Goal: Task Accomplishment & Management: Manage account settings

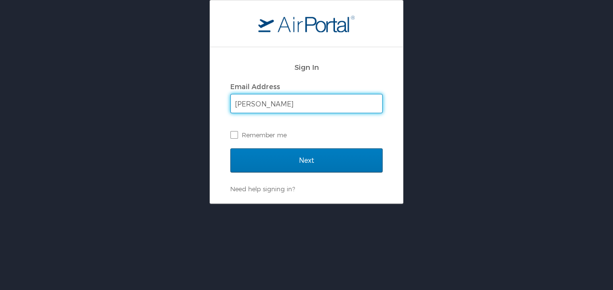
type input "[PERSON_NAME][EMAIL_ADDRESS][PERSON_NAME][DOMAIN_NAME]"
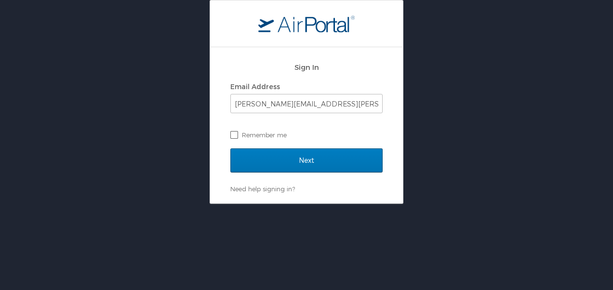
click at [236, 134] on label "Remember me" at bounding box center [306, 135] width 152 height 14
click at [236, 134] on input "Remember me" at bounding box center [233, 134] width 6 height 6
checkbox input "true"
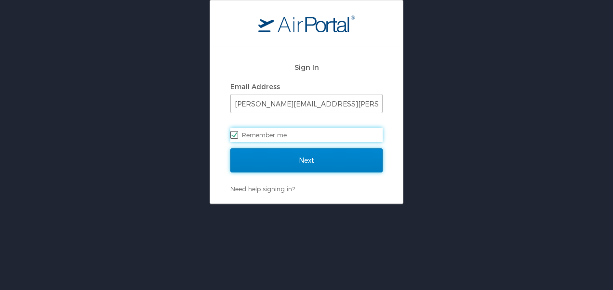
click at [278, 159] on input "Next" at bounding box center [306, 160] width 152 height 24
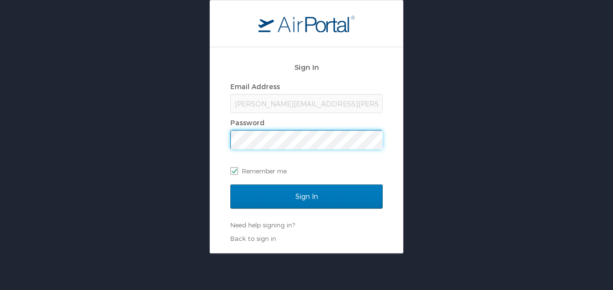
click at [230, 185] on input "Sign In" at bounding box center [306, 197] width 152 height 24
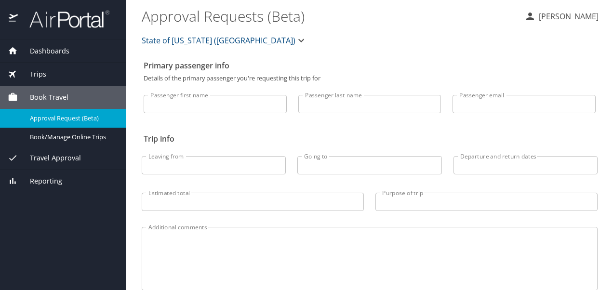
click at [37, 74] on span "Trips" at bounding box center [32, 74] width 28 height 11
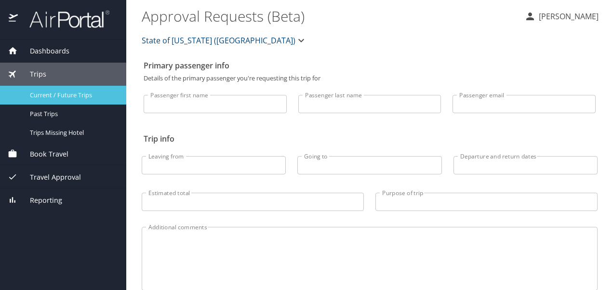
click at [41, 93] on span "Current / Future Trips" at bounding box center [72, 95] width 85 height 9
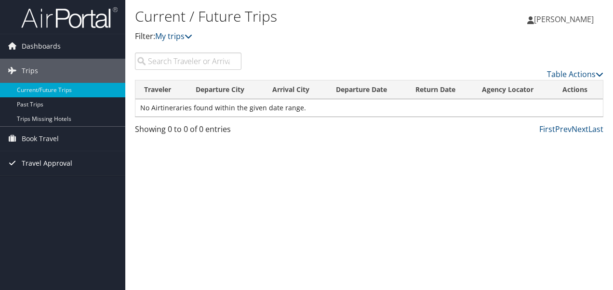
click at [42, 161] on span "Travel Approval" at bounding box center [47, 163] width 51 height 24
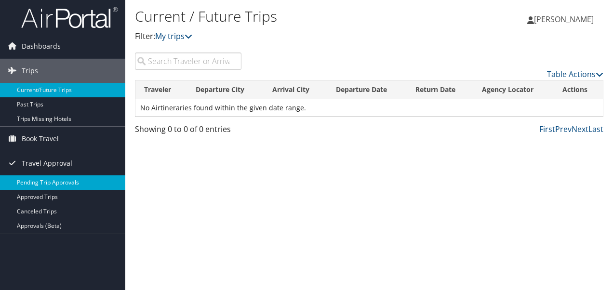
click at [42, 183] on link "Pending Trip Approvals" at bounding box center [62, 182] width 125 height 14
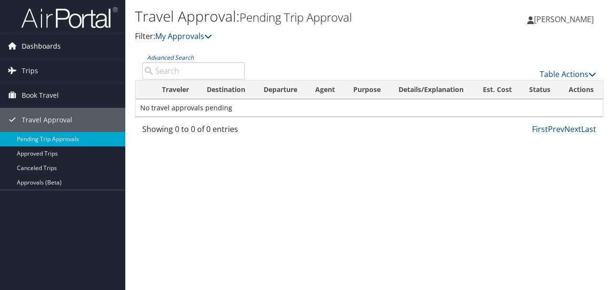
click at [30, 49] on span "Dashboards" at bounding box center [41, 46] width 39 height 24
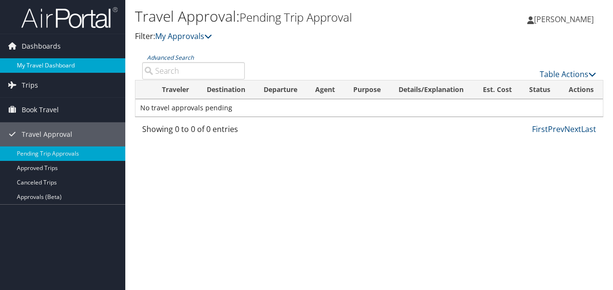
click at [35, 60] on link "My Travel Dashboard" at bounding box center [62, 65] width 125 height 14
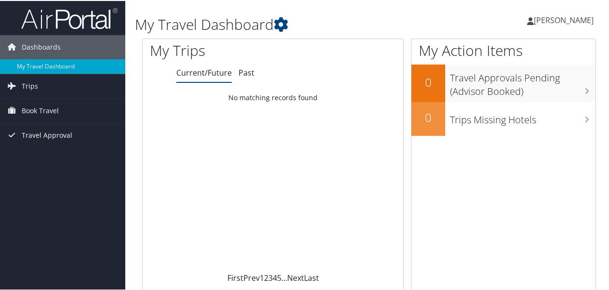
click at [548, 22] on span "[PERSON_NAME]" at bounding box center [564, 19] width 60 height 11
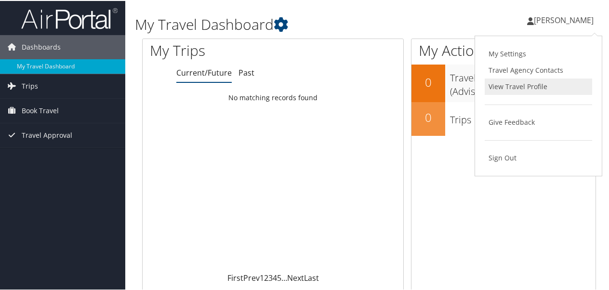
click at [506, 80] on link "View Travel Profile" at bounding box center [538, 86] width 107 height 16
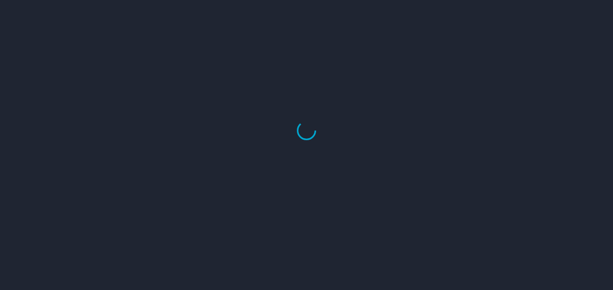
select select "US"
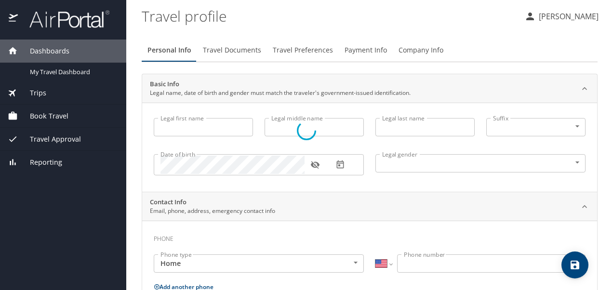
type input "[PERSON_NAME]"
type input "[DEMOGRAPHIC_DATA]"
select select "US"
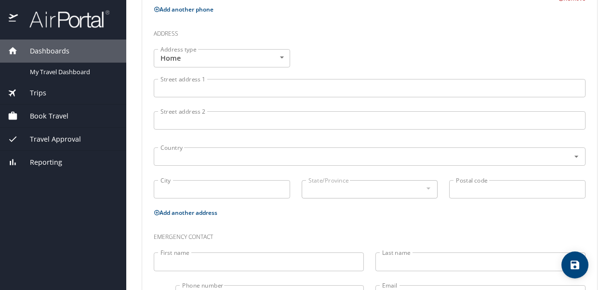
scroll to position [343, 0]
click at [204, 87] on input "Street address 1" at bounding box center [370, 87] width 432 height 18
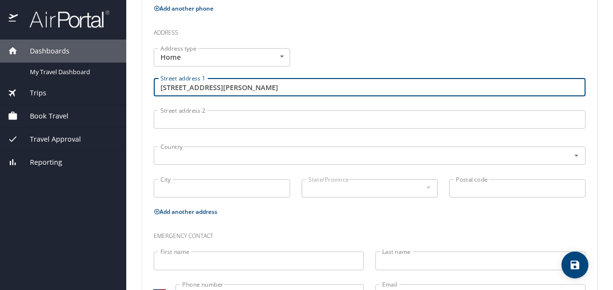
type input "[STREET_ADDRESS][PERSON_NAME]"
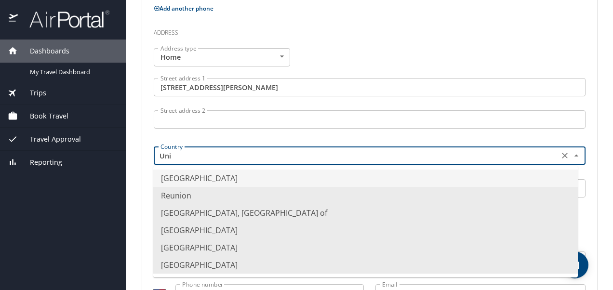
type input "[GEOGRAPHIC_DATA]"
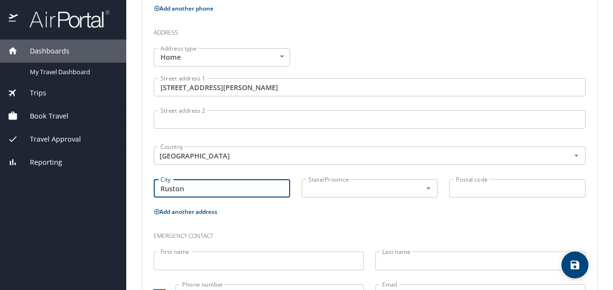
type input "Ruston"
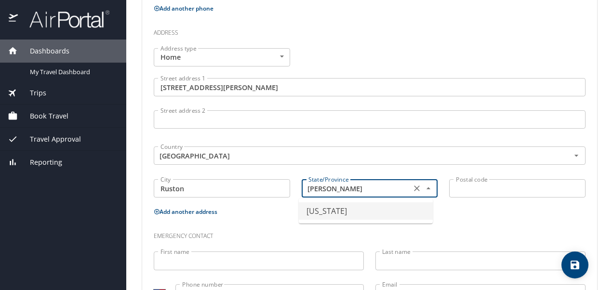
type input "[US_STATE]"
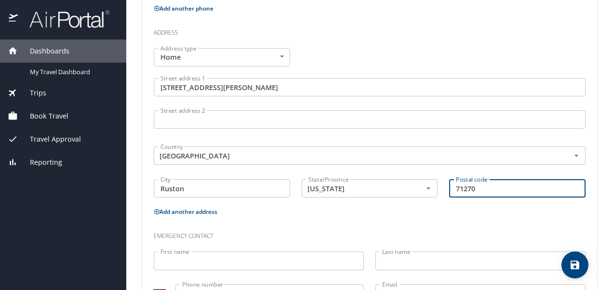
scroll to position [385, 0]
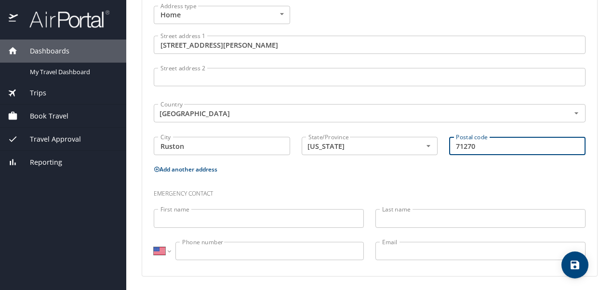
type input "71270"
click at [229, 215] on input "First name" at bounding box center [259, 218] width 210 height 18
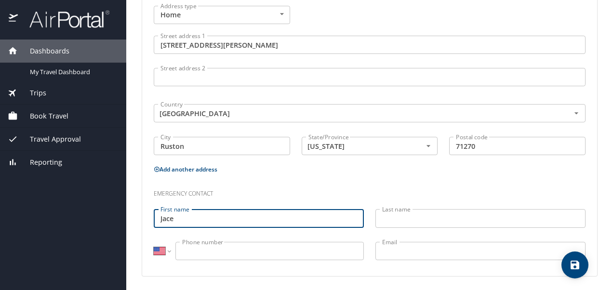
type input "Jace"
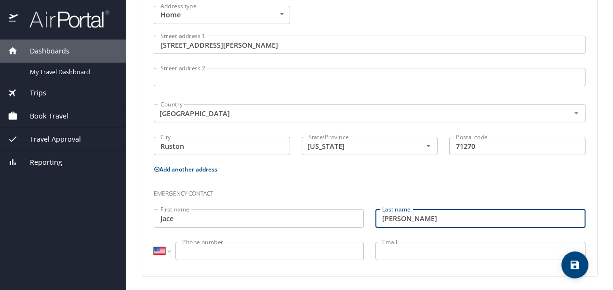
type input "[PERSON_NAME]"
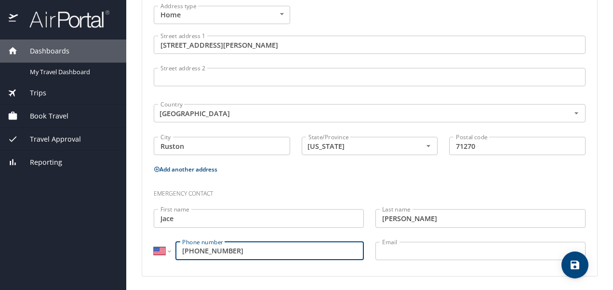
type input "[PHONE_NUMBER]"
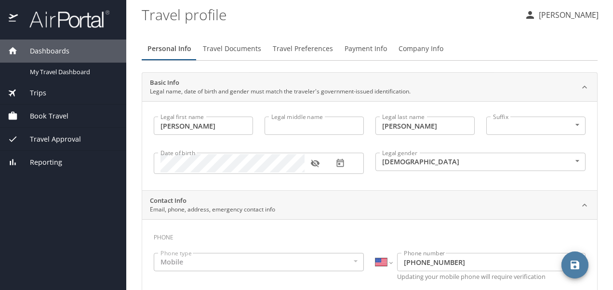
scroll to position [0, 0]
click at [572, 264] on icon "save" at bounding box center [574, 265] width 9 height 9
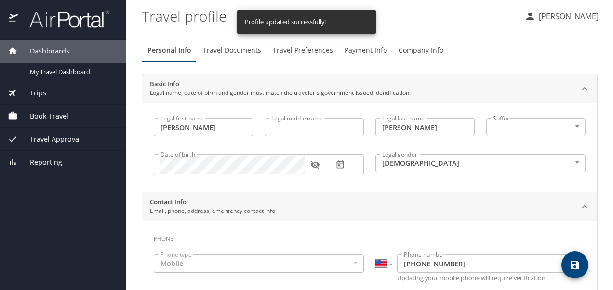
select select "US"
click at [237, 52] on span "Travel Documents" at bounding box center [232, 50] width 58 height 12
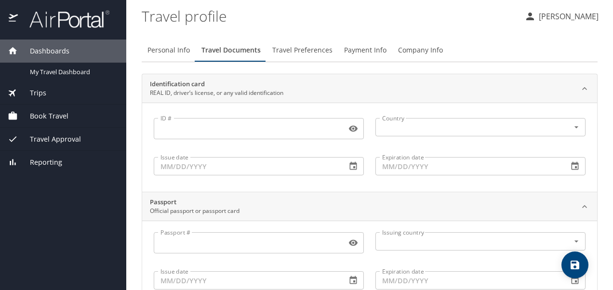
click at [260, 127] on input "ID #" at bounding box center [248, 128] width 189 height 18
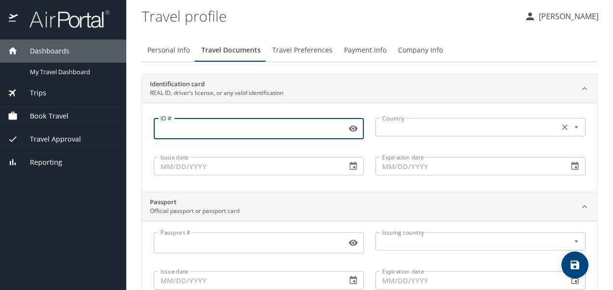
click at [417, 127] on input "text" at bounding box center [466, 127] width 176 height 13
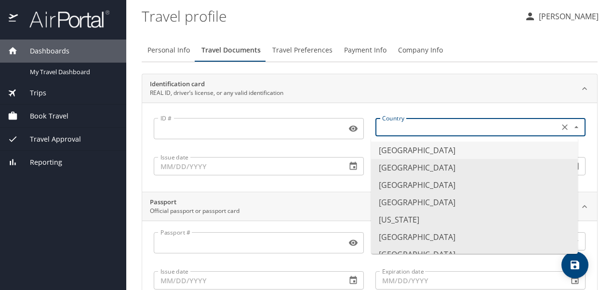
click at [414, 149] on li "[GEOGRAPHIC_DATA]" at bounding box center [474, 150] width 207 height 17
type input "[GEOGRAPHIC_DATA]"
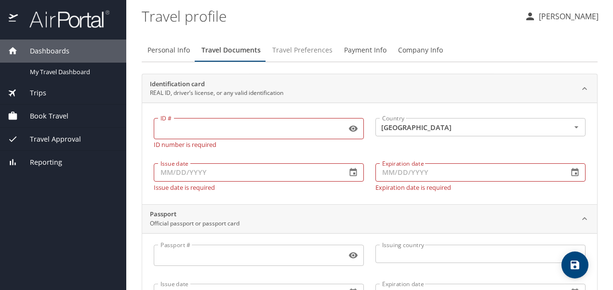
click at [313, 53] on span "Travel Preferences" at bounding box center [302, 50] width 60 height 12
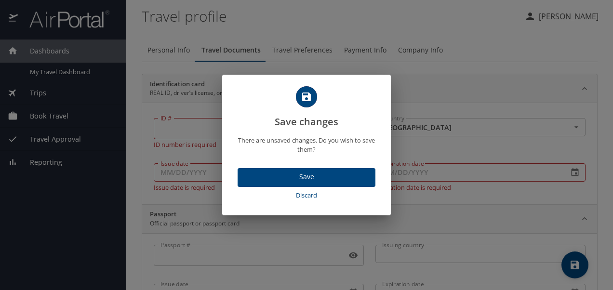
click at [311, 182] on span "Save" at bounding box center [306, 177] width 122 height 12
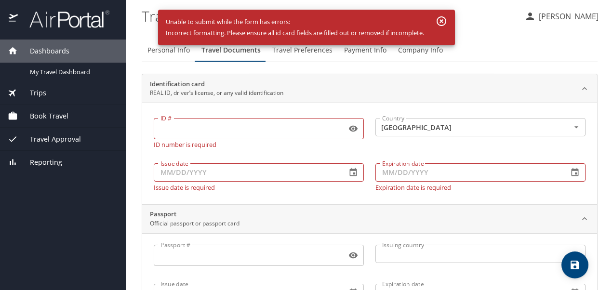
click at [443, 20] on icon "button" at bounding box center [442, 21] width 10 height 10
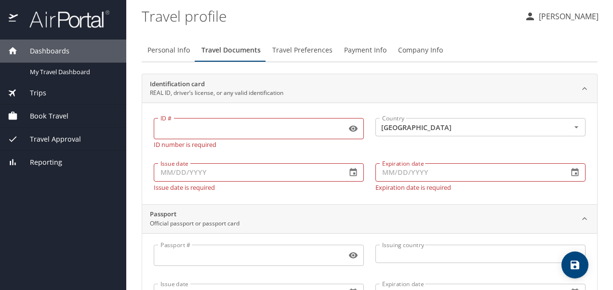
click at [311, 50] on span "Travel Preferences" at bounding box center [302, 50] width 60 height 12
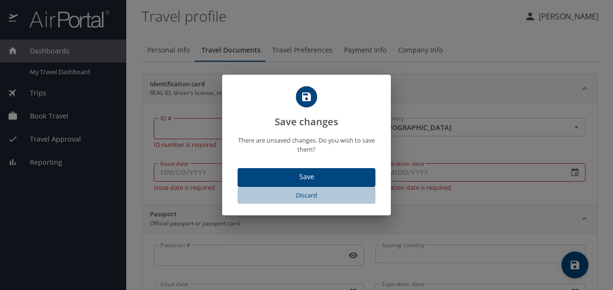
click at [307, 194] on span "Discard" at bounding box center [306, 195] width 130 height 11
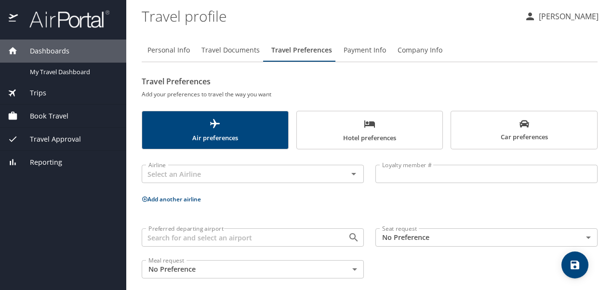
click at [307, 194] on span "Discard" at bounding box center [306, 195] width 130 height 11
click at [359, 50] on span "Payment Info" at bounding box center [365, 50] width 42 height 12
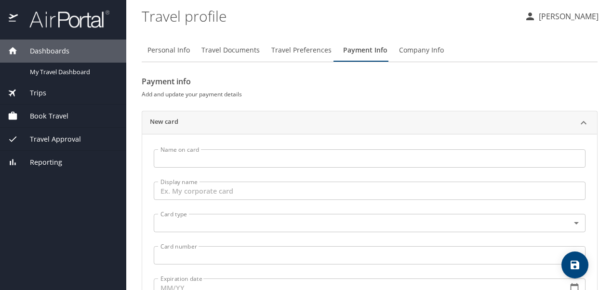
click at [408, 50] on span "Company Info" at bounding box center [421, 50] width 45 height 12
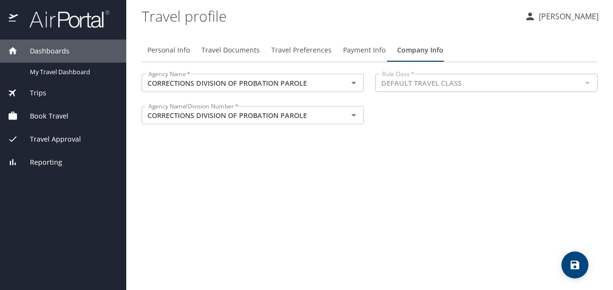
click at [229, 50] on span "Travel Documents" at bounding box center [230, 50] width 58 height 12
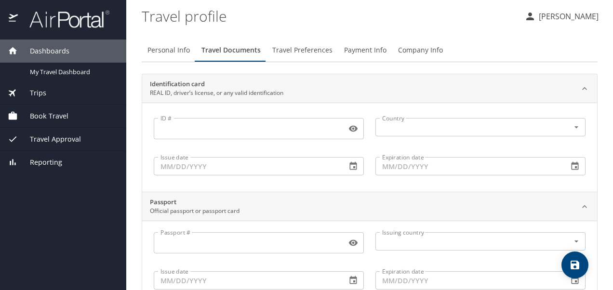
click at [175, 50] on span "Personal Info" at bounding box center [168, 50] width 42 height 12
select select "US"
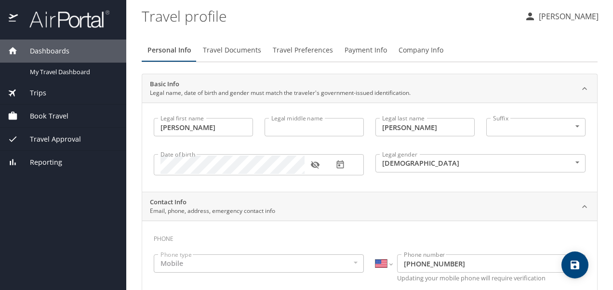
click at [312, 167] on icon "button" at bounding box center [314, 165] width 9 height 8
click at [312, 167] on icon "button" at bounding box center [314, 165] width 9 height 6
click at [235, 50] on span "Travel Documents" at bounding box center [232, 50] width 58 height 12
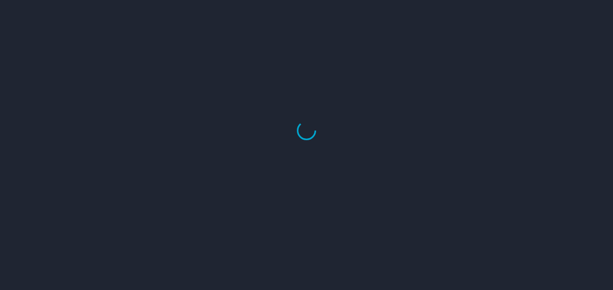
select select "US"
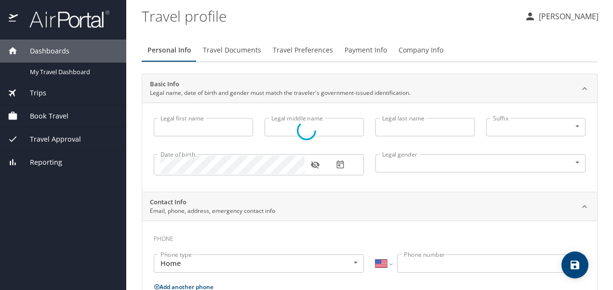
type input "[PERSON_NAME]"
type input "[DEMOGRAPHIC_DATA]"
type input "Jace"
type input "[PERSON_NAME]"
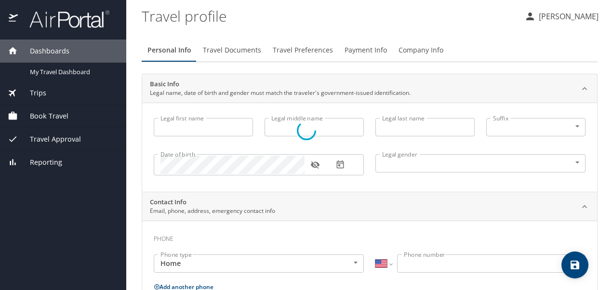
type input "[PHONE_NUMBER]"
select select "US"
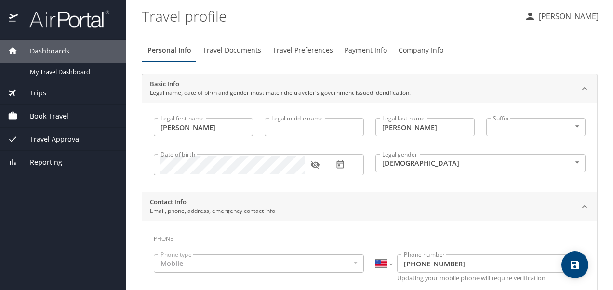
click at [236, 48] on span "Travel Documents" at bounding box center [232, 50] width 58 height 12
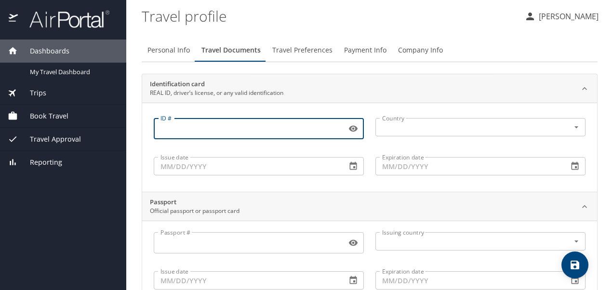
drag, startPoint x: 204, startPoint y: 125, endPoint x: 144, endPoint y: 129, distance: 60.3
click at [158, 127] on input "ID #" at bounding box center [248, 128] width 189 height 18
type input "013344465"
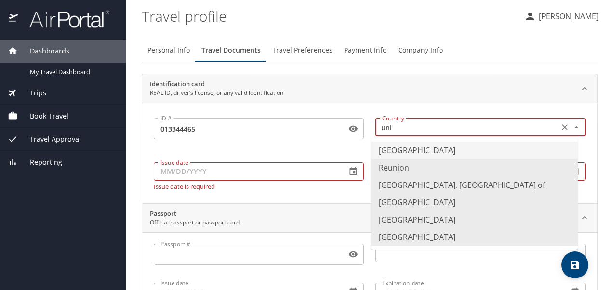
type input "[GEOGRAPHIC_DATA]"
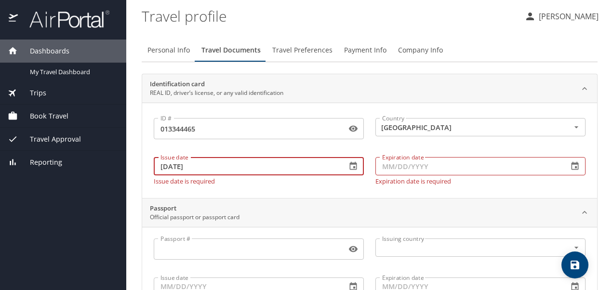
type input "[DATE]"
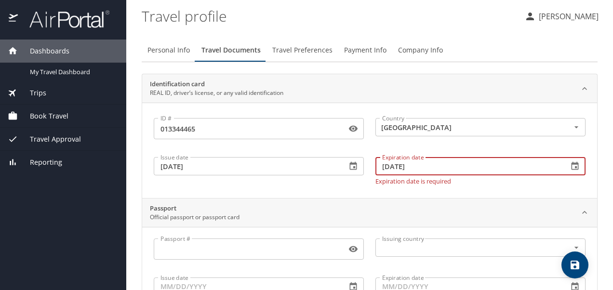
type input "[DATE]"
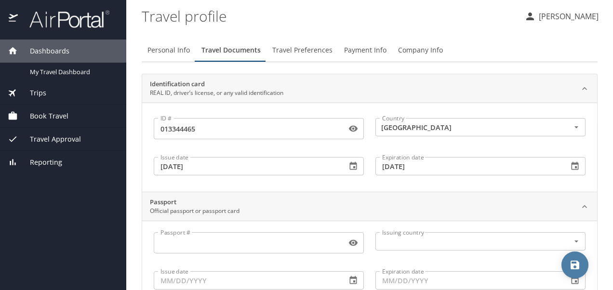
click at [572, 255] on button "save" at bounding box center [574, 265] width 27 height 27
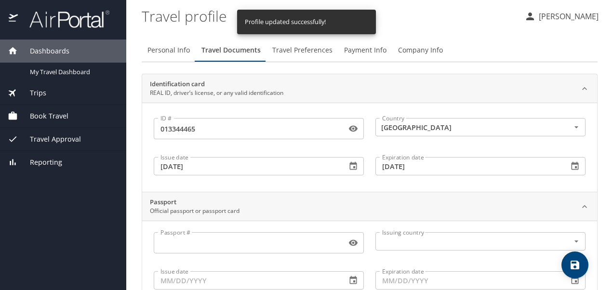
click at [293, 49] on span "Travel Preferences" at bounding box center [302, 50] width 60 height 12
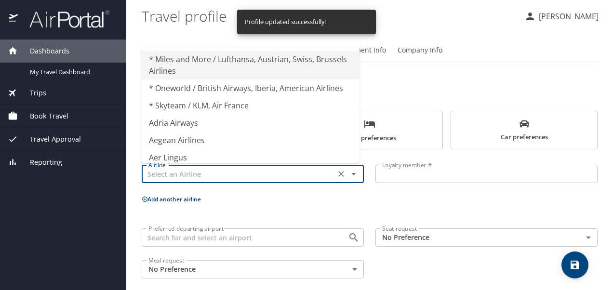
click at [215, 178] on input "text" at bounding box center [239, 174] width 188 height 13
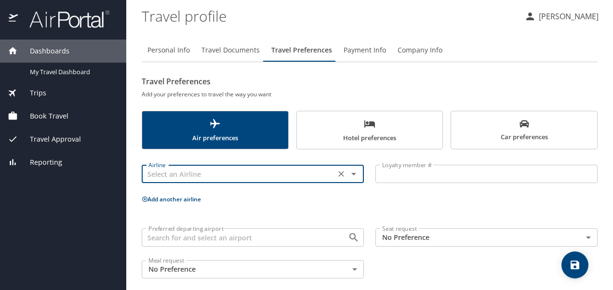
scroll to position [9, 0]
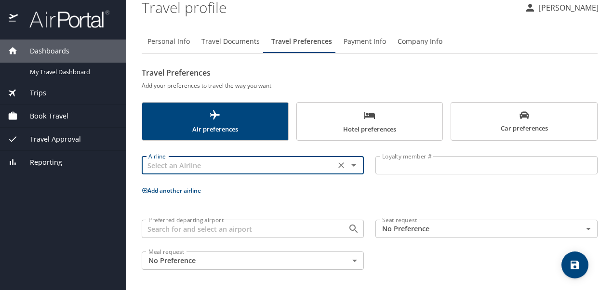
click at [380, 129] on span "Hotel preferences" at bounding box center [370, 122] width 134 height 26
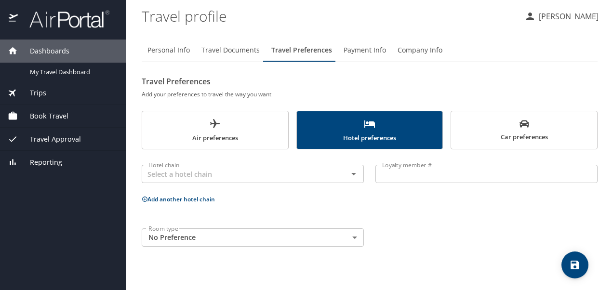
scroll to position [0, 0]
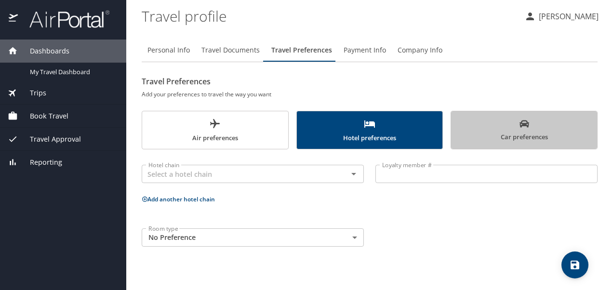
click at [534, 119] on button "Car preferences" at bounding box center [523, 130] width 147 height 39
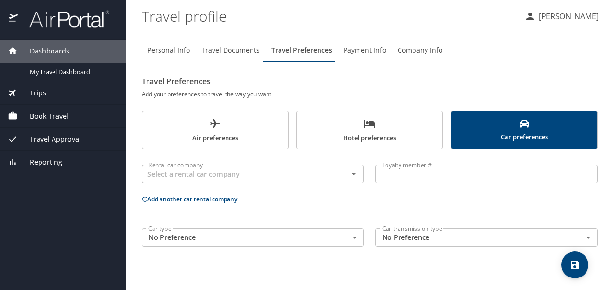
click at [362, 53] on span "Payment Info" at bounding box center [365, 50] width 42 height 12
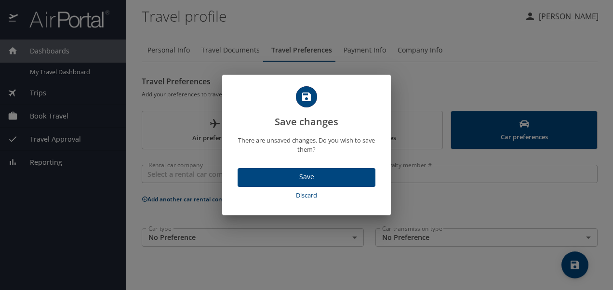
click at [305, 196] on span "Discard" at bounding box center [306, 195] width 130 height 11
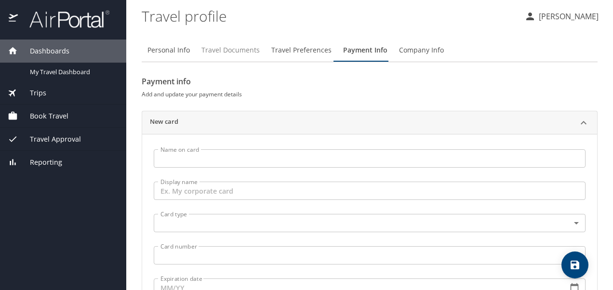
click at [218, 52] on span "Travel Documents" at bounding box center [230, 50] width 58 height 12
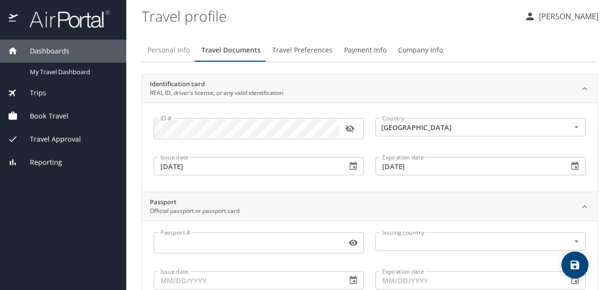
click at [181, 50] on span "Personal Info" at bounding box center [168, 50] width 42 height 12
select select "US"
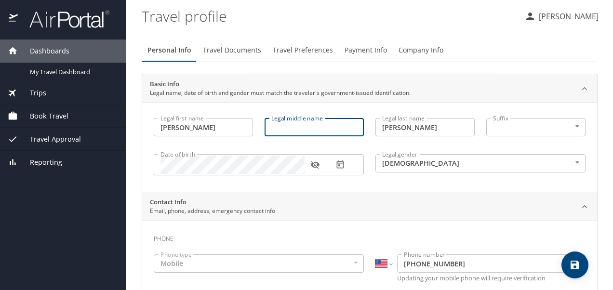
click at [284, 129] on input "Legal middle name" at bounding box center [314, 127] width 99 height 18
type input "[PERSON_NAME]"
click at [575, 267] on icon "save" at bounding box center [575, 265] width 12 height 12
select select "US"
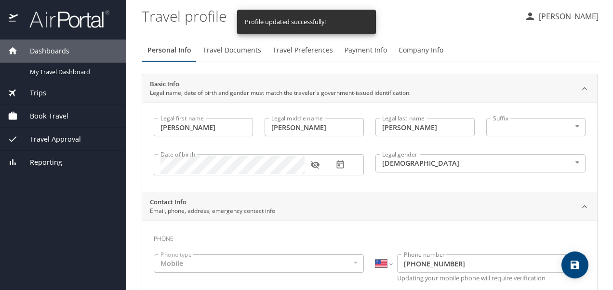
select select "US"
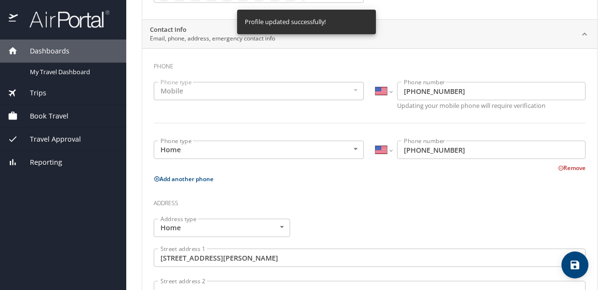
scroll to position [170, 0]
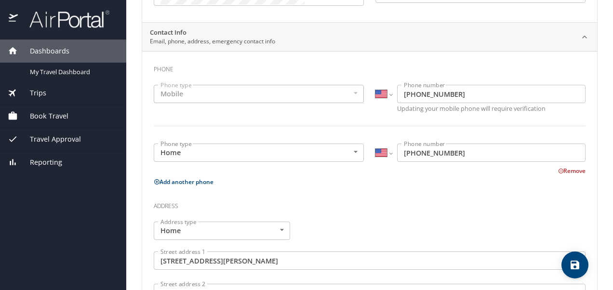
click at [201, 179] on button "Add another phone" at bounding box center [184, 182] width 60 height 8
select select "US"
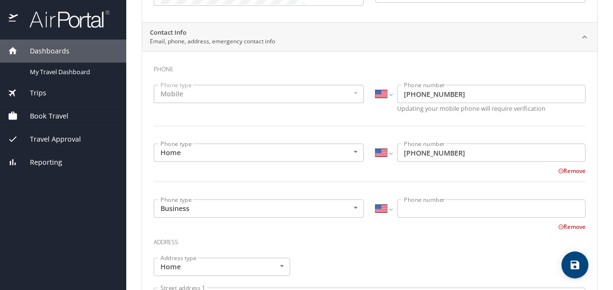
click at [348, 206] on body "Dashboards My Travel Dashboard Trips Current / Future Trips Past Trips Trips Mi…" at bounding box center [306, 145] width 613 height 290
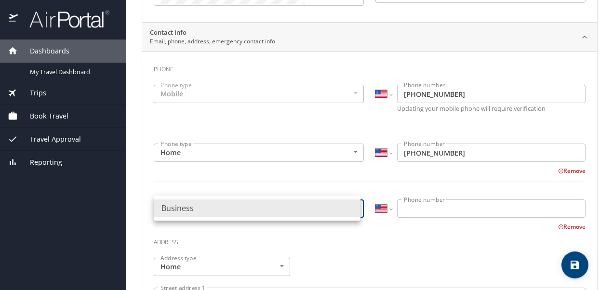
click at [348, 206] on li "Business" at bounding box center [257, 207] width 207 height 17
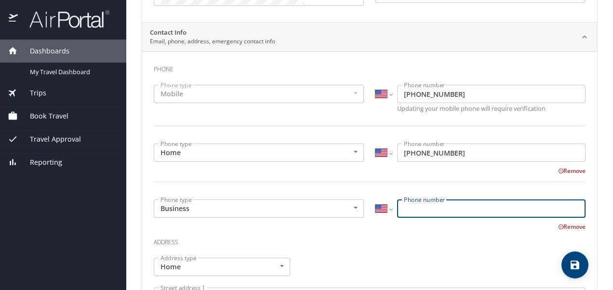
click at [453, 211] on input "Phone number" at bounding box center [491, 208] width 188 height 18
type input "[PHONE_NUMBER]"
click at [572, 269] on icon "save" at bounding box center [574, 265] width 9 height 9
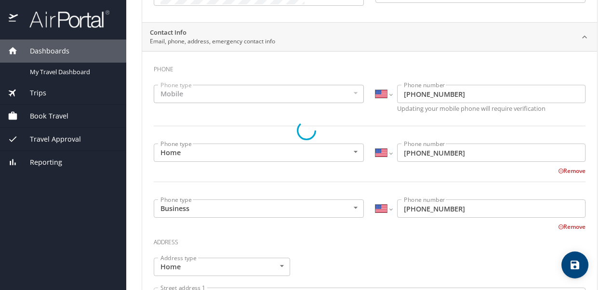
select select "US"
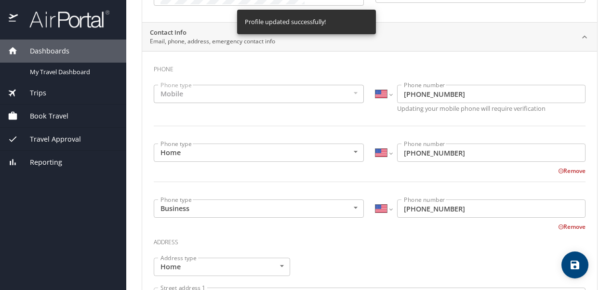
select select "US"
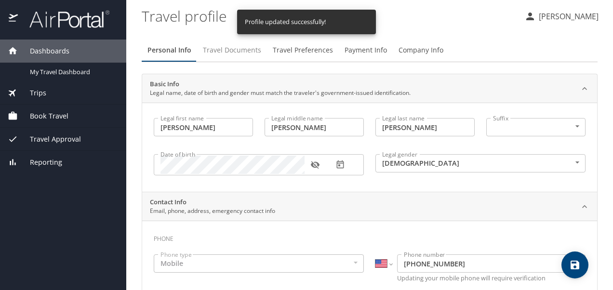
click at [230, 48] on span "Travel Documents" at bounding box center [232, 50] width 58 height 12
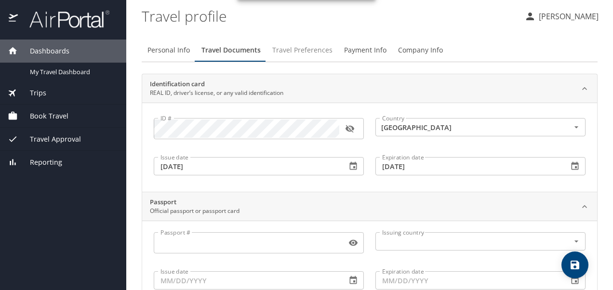
click at [290, 49] on span "Travel Preferences" at bounding box center [302, 50] width 60 height 12
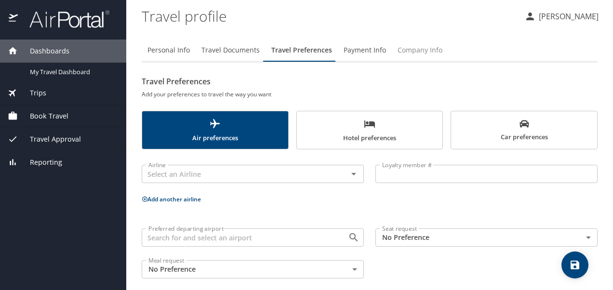
click at [423, 58] on button "Company Info" at bounding box center [420, 50] width 56 height 23
